Goal: Task Accomplishment & Management: Use online tool/utility

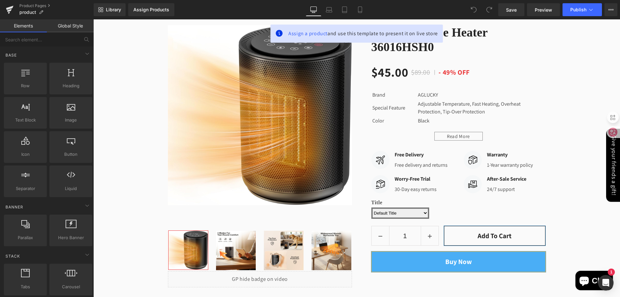
scroll to position [32, 0]
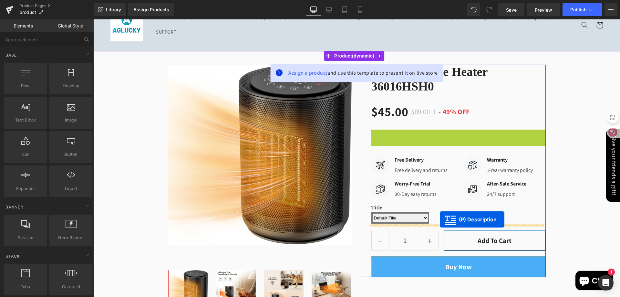
drag, startPoint x: 433, startPoint y: 156, endPoint x: 440, endPoint y: 219, distance: 64.0
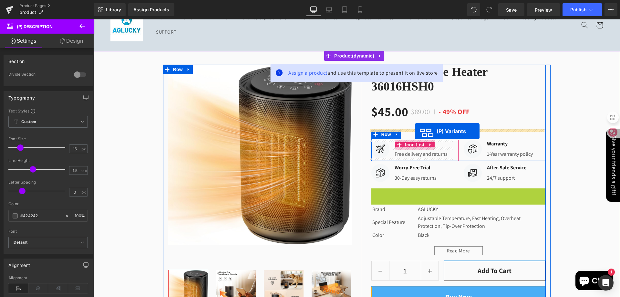
drag, startPoint x: 434, startPoint y: 196, endPoint x: 415, endPoint y: 131, distance: 67.6
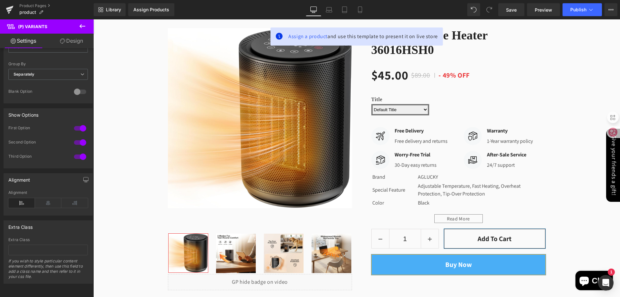
scroll to position [65, 0]
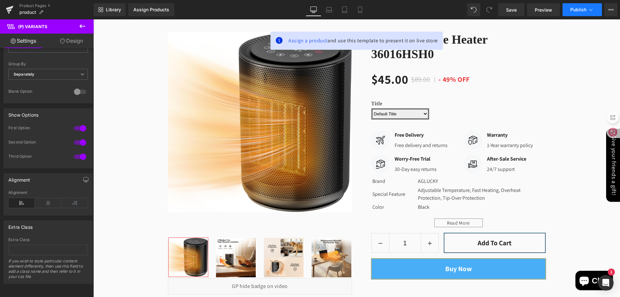
click at [575, 8] on span "Publish" at bounding box center [578, 9] width 16 height 5
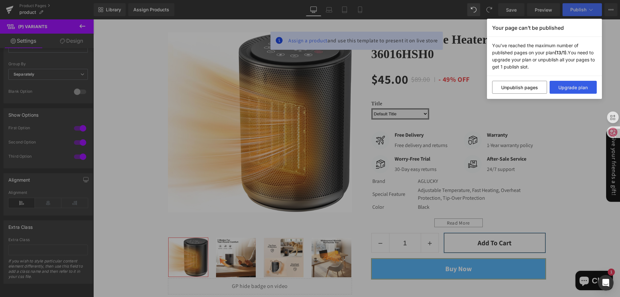
click at [570, 89] on button "Upgrade plan" at bounding box center [573, 87] width 47 height 13
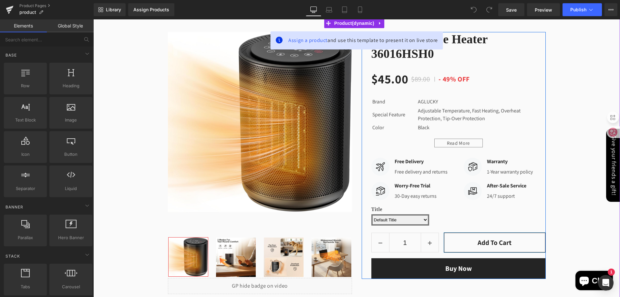
scroll to position [65, 0]
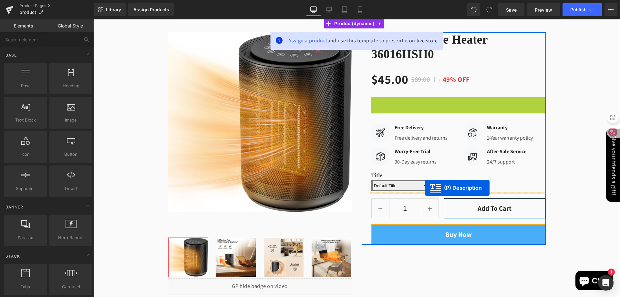
drag, startPoint x: 435, startPoint y: 122, endPoint x: 425, endPoint y: 188, distance: 65.9
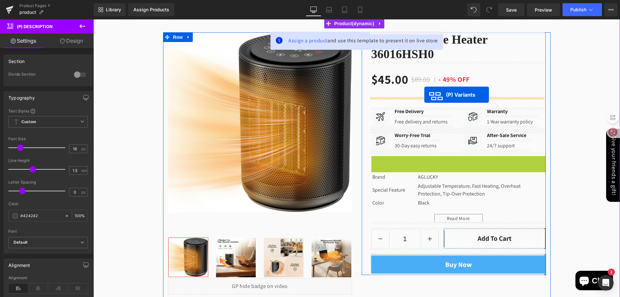
drag, startPoint x: 436, startPoint y: 164, endPoint x: 424, endPoint y: 95, distance: 70.8
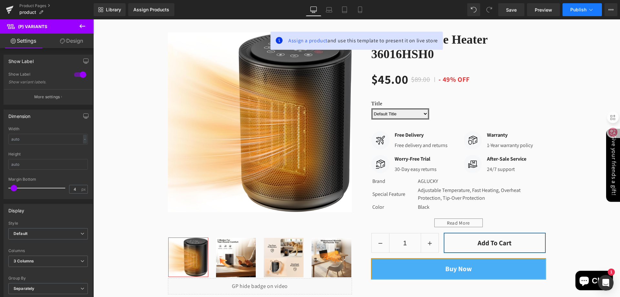
click at [582, 11] on span "Publish" at bounding box center [578, 9] width 16 height 5
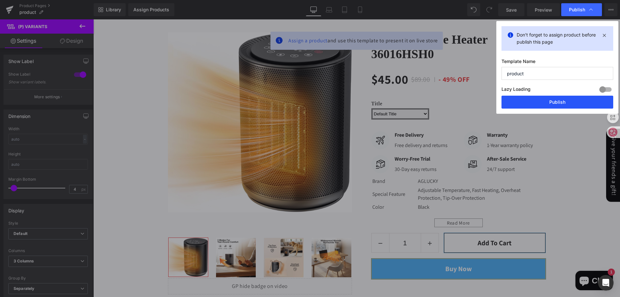
drag, startPoint x: 571, startPoint y: 99, endPoint x: 341, endPoint y: 275, distance: 289.2
click at [571, 99] on button "Publish" at bounding box center [558, 102] width 112 height 13
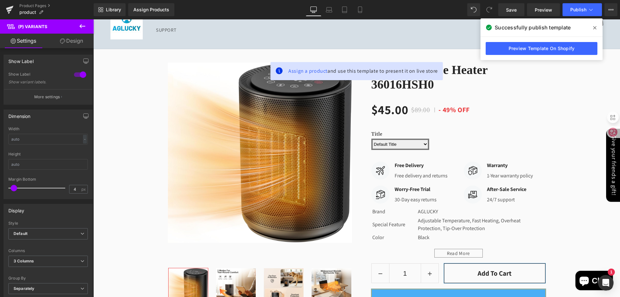
scroll to position [32, 0]
